Goal: Register for event/course

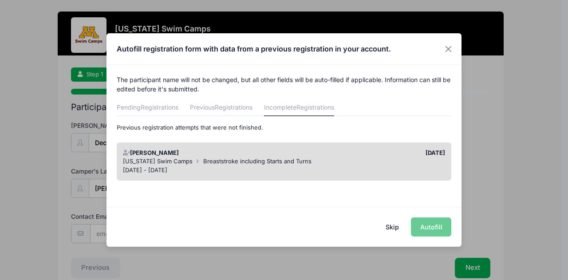
click at [436, 229] on div "Skip Autofill" at bounding box center [283, 226] width 355 height 39
click at [426, 226] on div "Skip Autofill" at bounding box center [283, 226] width 355 height 39
click at [289, 139] on div "[PERSON_NAME] [DATE] [US_STATE] Swim Camps Breaststroke including Starts and Tu…" at bounding box center [283, 161] width 343 height 47
click at [294, 157] on div "[DATE]" at bounding box center [366, 153] width 165 height 9
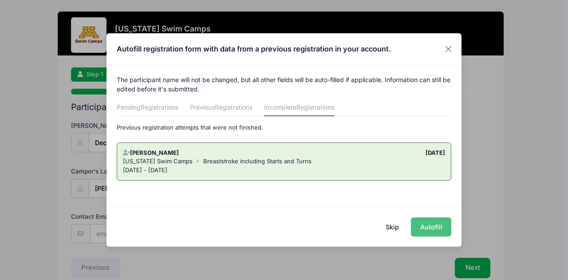
click at [432, 230] on button "Autofill" at bounding box center [431, 226] width 40 height 19
type input "[EMAIL_ADDRESS][DOMAIN_NAME]"
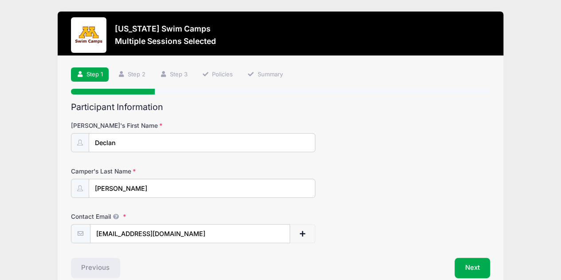
click at [495, 192] on div "Step 1 /7 Step 1 Step 2 Step 3 Policies Summary Participant Information [PERSON…" at bounding box center [280, 173] width 445 height 234
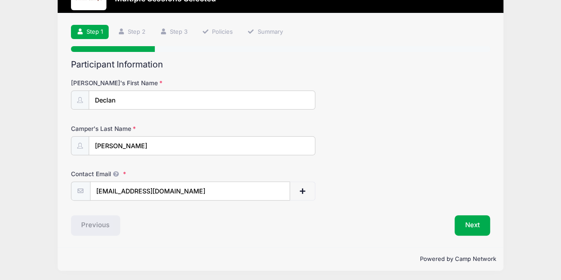
scroll to position [43, 0]
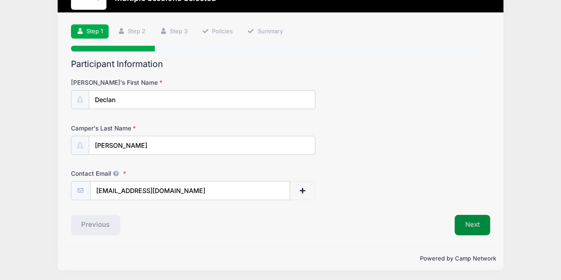
click at [469, 226] on button "Next" at bounding box center [473, 225] width 36 height 20
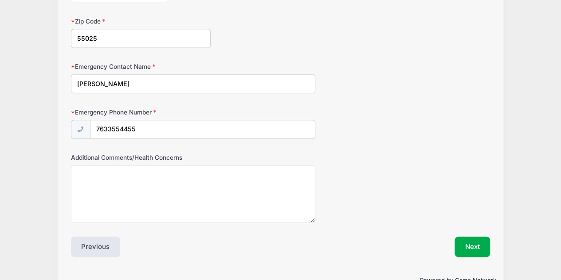
scroll to position [487, 0]
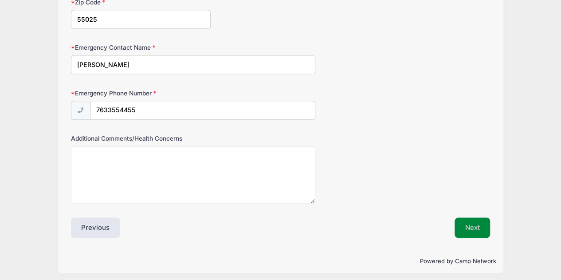
click at [465, 224] on button "Next" at bounding box center [473, 227] width 36 height 20
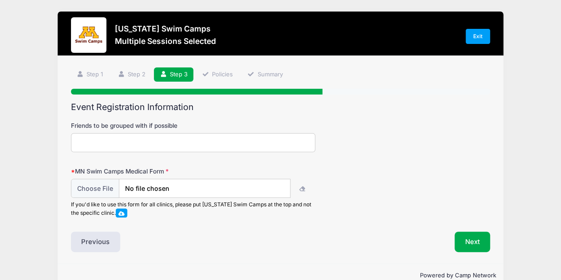
scroll to position [0, 0]
click at [294, 145] on input "Friends to be grouped with if possible" at bounding box center [193, 142] width 245 height 19
click at [105, 191] on input "file" at bounding box center [180, 188] width 219 height 19
type input "C:\fakepath\DHM_MN Swim Camps Medical Form.pdf"
click at [468, 243] on button "Next" at bounding box center [473, 241] width 36 height 20
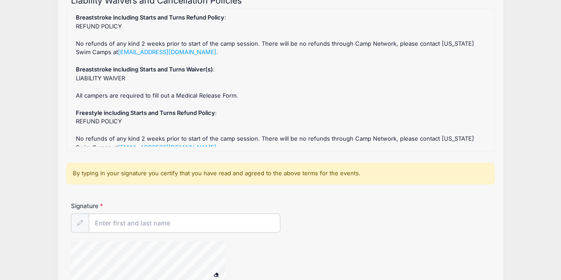
scroll to position [124, 0]
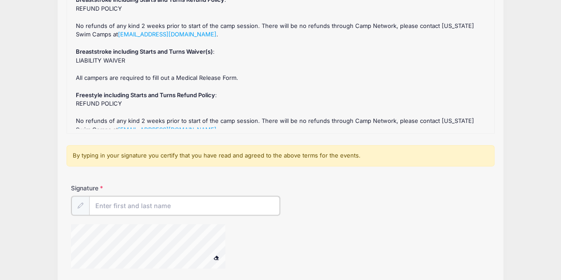
click at [209, 204] on input "Signature" at bounding box center [184, 205] width 191 height 19
type input "[PERSON_NAME] [PERSON_NAME]"
click at [368, 197] on div "Signature [PERSON_NAME] [PERSON_NAME]" at bounding box center [281, 199] width 420 height 31
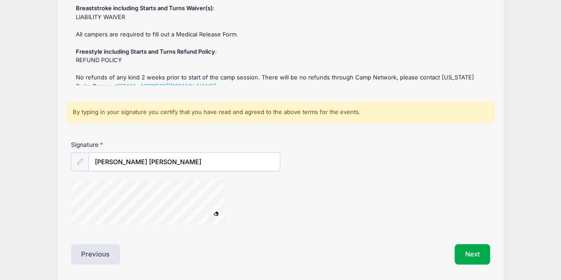
scroll to position [197, 0]
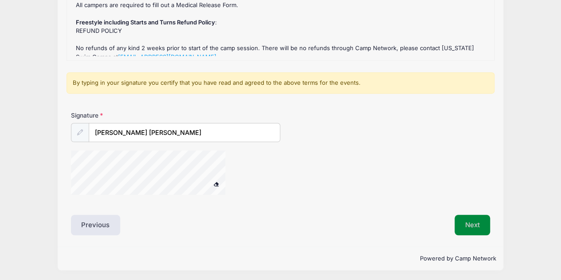
click at [481, 225] on button "Next" at bounding box center [473, 225] width 36 height 20
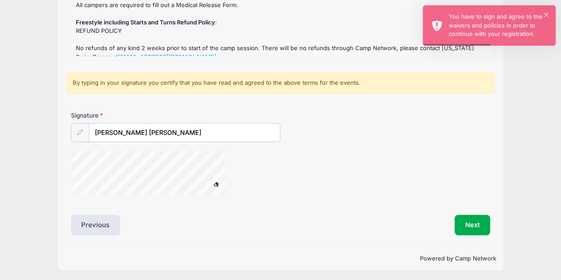
click at [440, 176] on div at bounding box center [281, 173] width 420 height 47
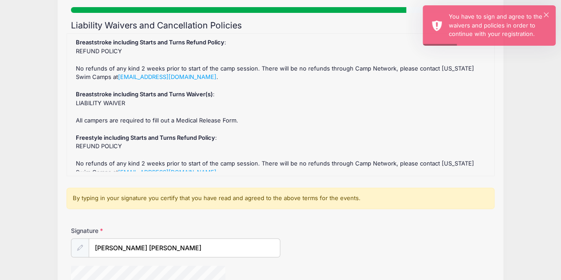
scroll to position [37, 0]
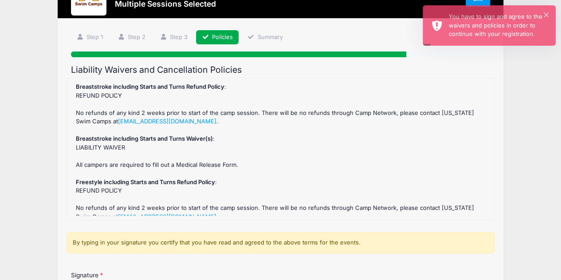
click at [345, 149] on div "Breaststroke including Starts and Turns Refund Policy : REFUND POLICY No refund…" at bounding box center [280, 148] width 418 height 133
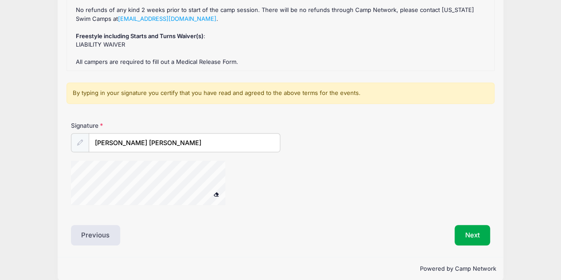
scroll to position [197, 0]
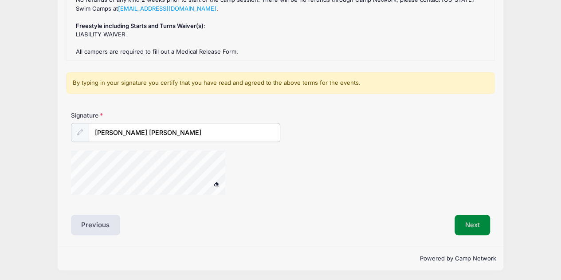
click at [472, 223] on button "Next" at bounding box center [473, 225] width 36 height 20
click at [467, 225] on button "Next" at bounding box center [473, 225] width 36 height 20
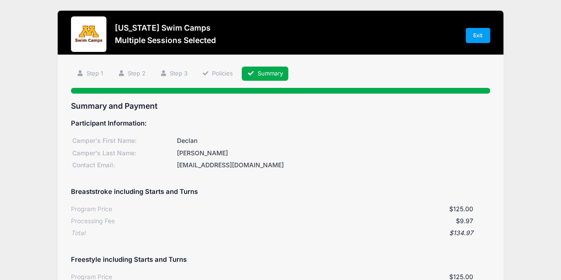
scroll to position [0, 0]
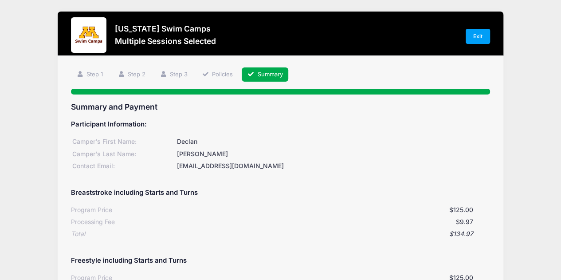
click at [537, 169] on div "[US_STATE] Swim Camps Multiple Sessions Selected Exit Step 5 /7 Step 1 Step 2 S…" at bounding box center [280, 244] width 534 height 488
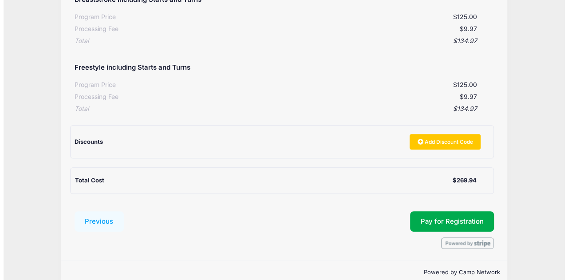
scroll to position [195, 0]
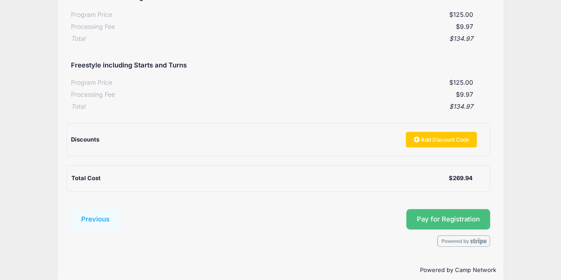
click at [466, 217] on button "Pay for Registration" at bounding box center [448, 219] width 84 height 20
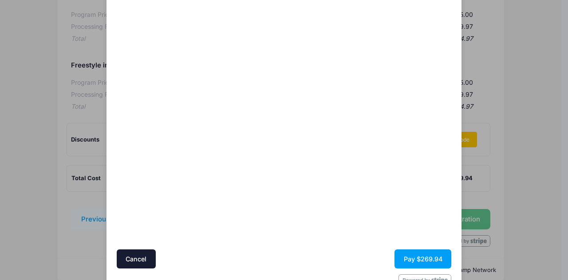
scroll to position [111, 0]
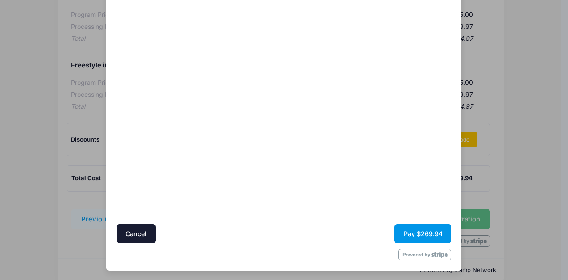
click at [435, 232] on button "Pay $269.94" at bounding box center [422, 233] width 57 height 19
click at [312, 250] on div at bounding box center [284, 255] width 335 height 12
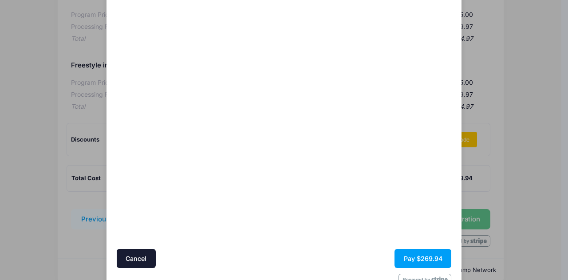
scroll to position [89, 0]
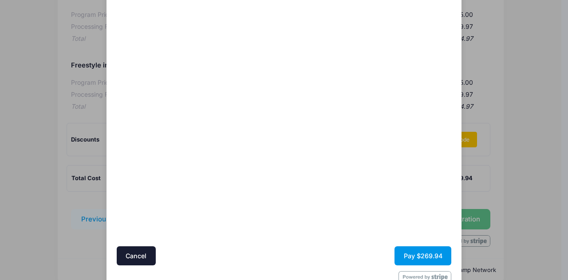
click at [408, 255] on button "Pay $269.94" at bounding box center [422, 255] width 57 height 19
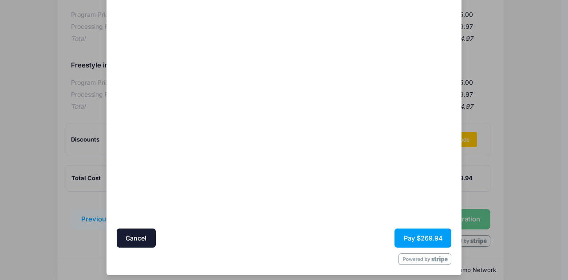
scroll to position [111, 0]
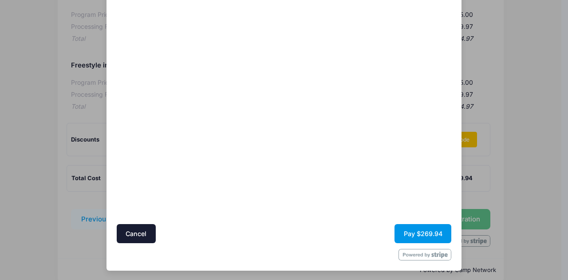
click at [406, 235] on button "Pay $269.94" at bounding box center [422, 233] width 57 height 19
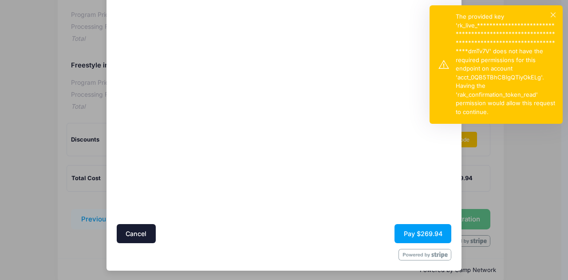
click at [504, 80] on div "**********" at bounding box center [505, 64] width 100 height 104
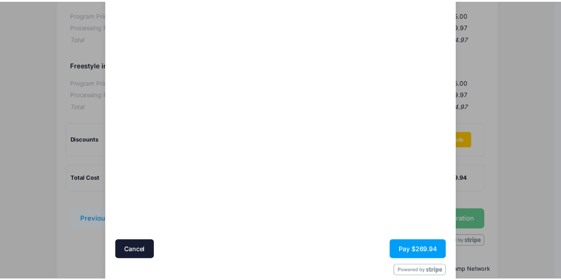
scroll to position [93, 0]
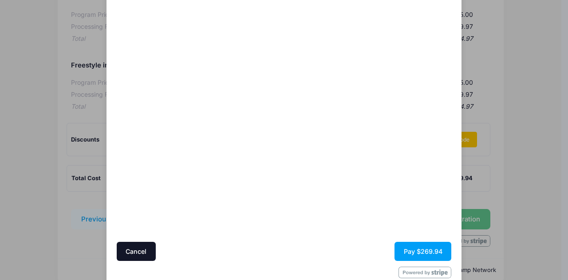
click at [125, 255] on button "Cancel" at bounding box center [136, 251] width 39 height 19
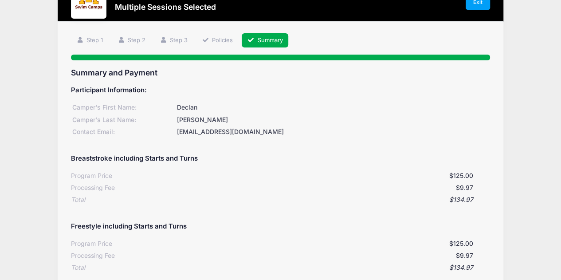
scroll to position [18, 0]
